Goal: Task Accomplishment & Management: Use online tool/utility

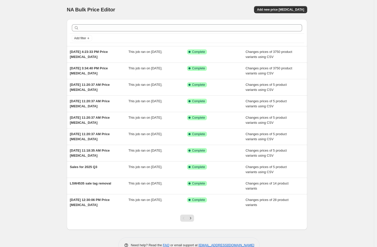
click at [332, 57] on div "NA Bulk Price Editor. This page is ready NA Bulk Price Editor Add new price [ME…" at bounding box center [187, 130] width 374 height 261
click at [331, 57] on div "NA Bulk Price Editor. This page is ready NA Bulk Price Editor Add new price [ME…" at bounding box center [187, 130] width 374 height 261
click at [306, 8] on button "Add new price [MEDICAL_DATA]" at bounding box center [280, 9] width 53 height 7
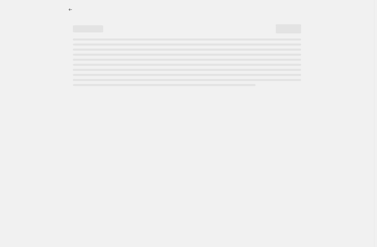
select select "percentage"
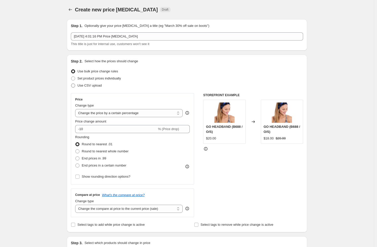
click at [78, 86] on label "Use CSV upload" at bounding box center [86, 85] width 31 height 7
click at [71, 84] on input "Use CSV upload" at bounding box center [71, 84] width 0 height 0
radio input "true"
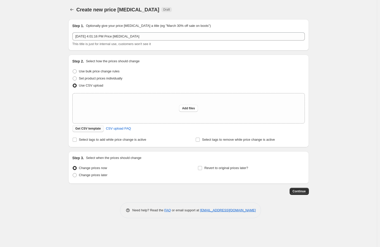
click at [84, 129] on span "Get CSV template" at bounding box center [88, 129] width 26 height 4
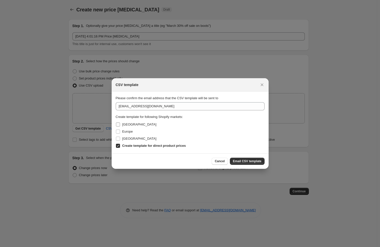
click at [119, 124] on input "[GEOGRAPHIC_DATA]" at bounding box center [118, 125] width 4 height 4
checkbox input "true"
click at [118, 131] on input "Europe" at bounding box center [118, 132] width 4 height 4
checkbox input "true"
click at [118, 139] on input "[GEOGRAPHIC_DATA]" at bounding box center [118, 139] width 4 height 4
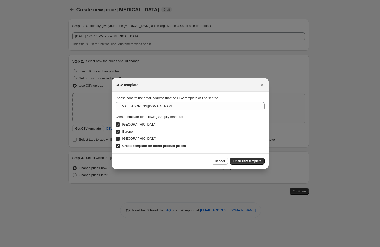
checkbox input "true"
click at [244, 161] on span "Email CSV template" at bounding box center [247, 161] width 29 height 4
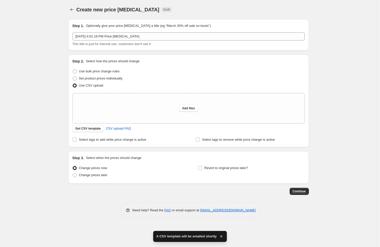
click at [330, 125] on div "Create new price [MEDICAL_DATA]. This page is ready Create new price [MEDICAL_D…" at bounding box center [188, 123] width 377 height 247
